Goal: Find specific page/section: Find specific page/section

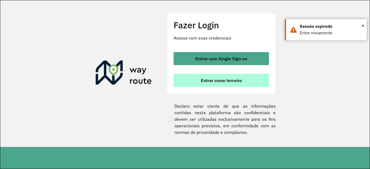
click at [210, 82] on span "Entrar como terceiro" at bounding box center [221, 80] width 41 height 4
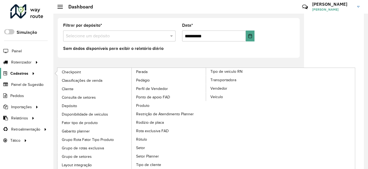
click at [23, 72] on span "Cadastros" at bounding box center [19, 74] width 18 height 6
click at [65, 88] on span "Cliente" at bounding box center [68, 89] width 13 height 6
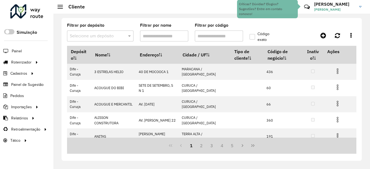
click at [167, 37] on input "Filtrar por nome" at bounding box center [164, 35] width 48 height 11
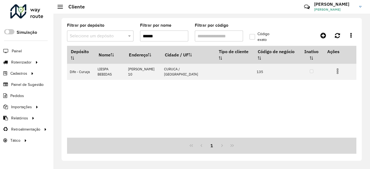
type input "******"
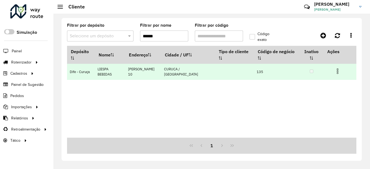
click at [151, 64] on td "[PERSON_NAME] 10" at bounding box center [143, 72] width 36 height 16
